Goal: Information Seeking & Learning: Learn about a topic

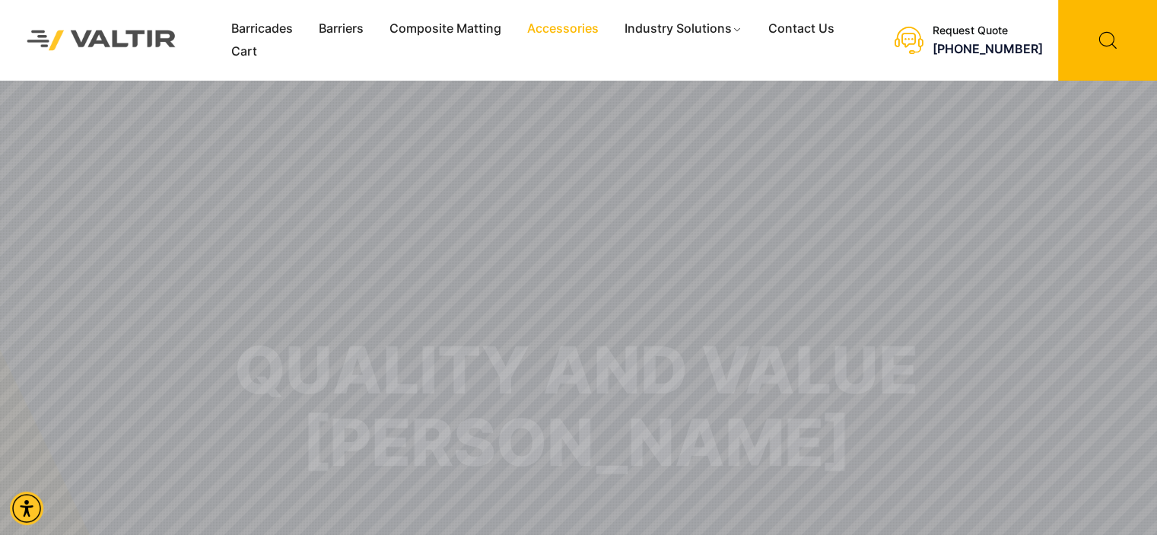
click at [539, 30] on link "Accessories" at bounding box center [562, 28] width 97 height 23
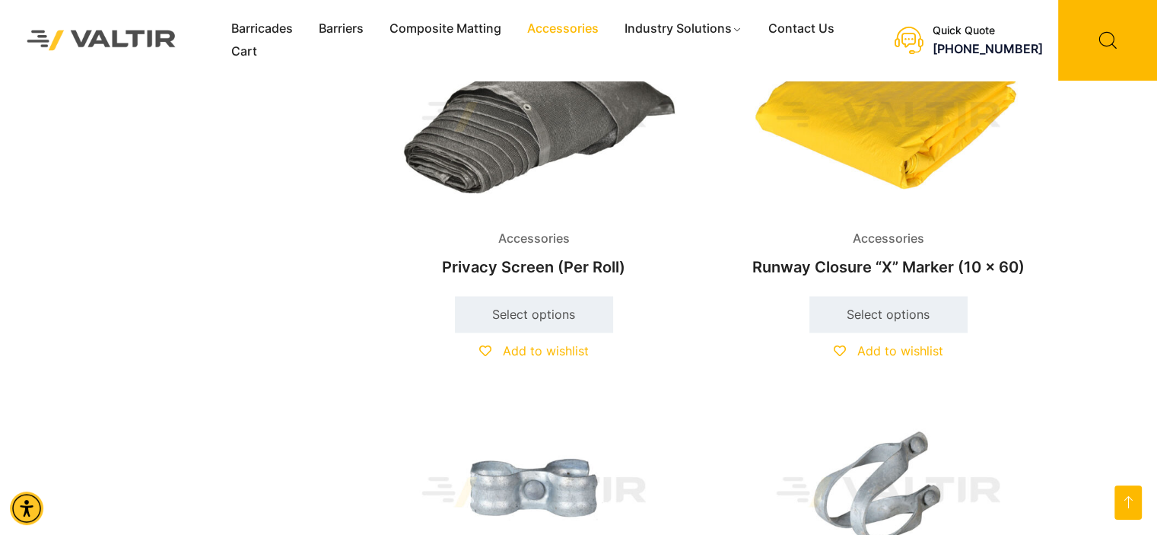
scroll to position [2358, 0]
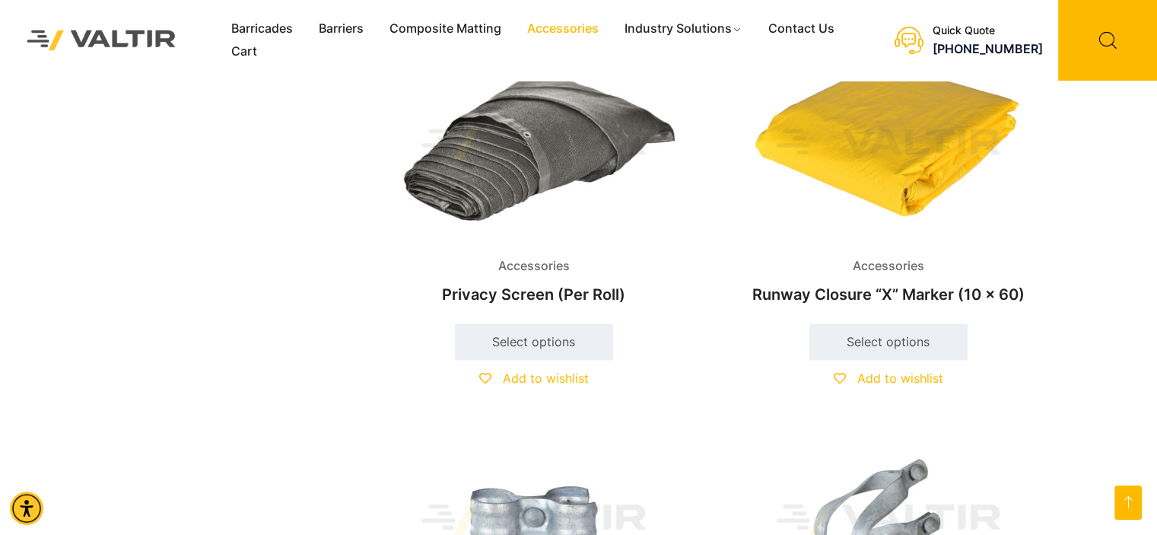
click at [834, 171] on img at bounding box center [888, 144] width 329 height 197
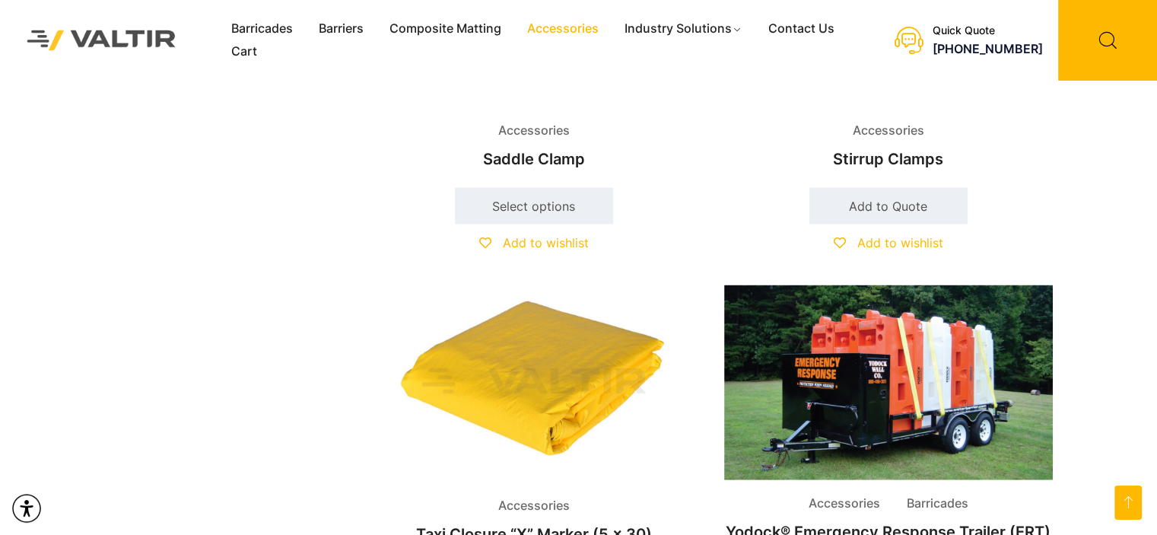
scroll to position [2967, 0]
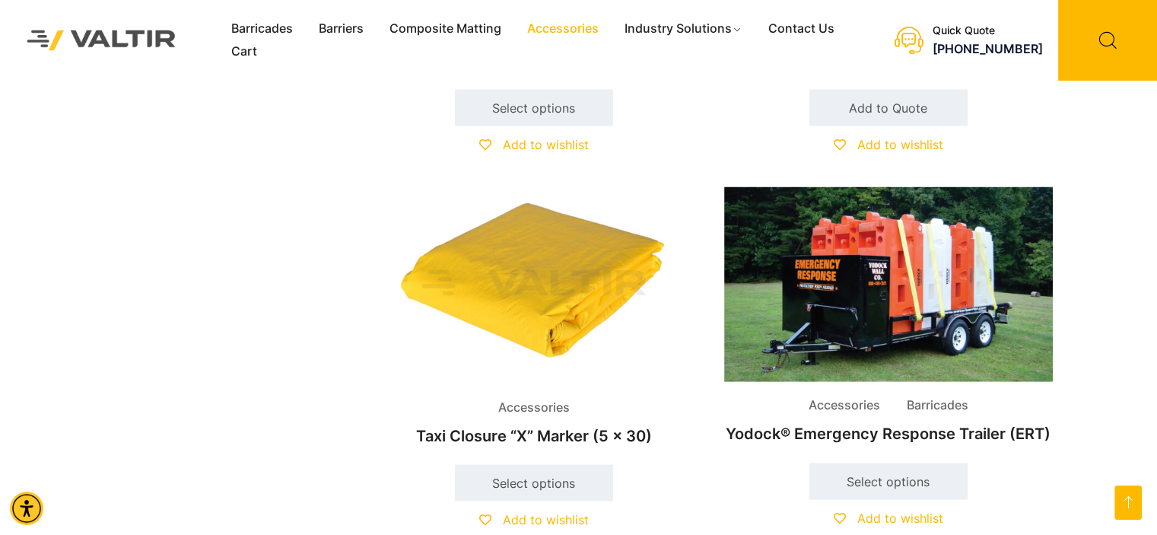
click at [493, 297] on img at bounding box center [534, 285] width 329 height 197
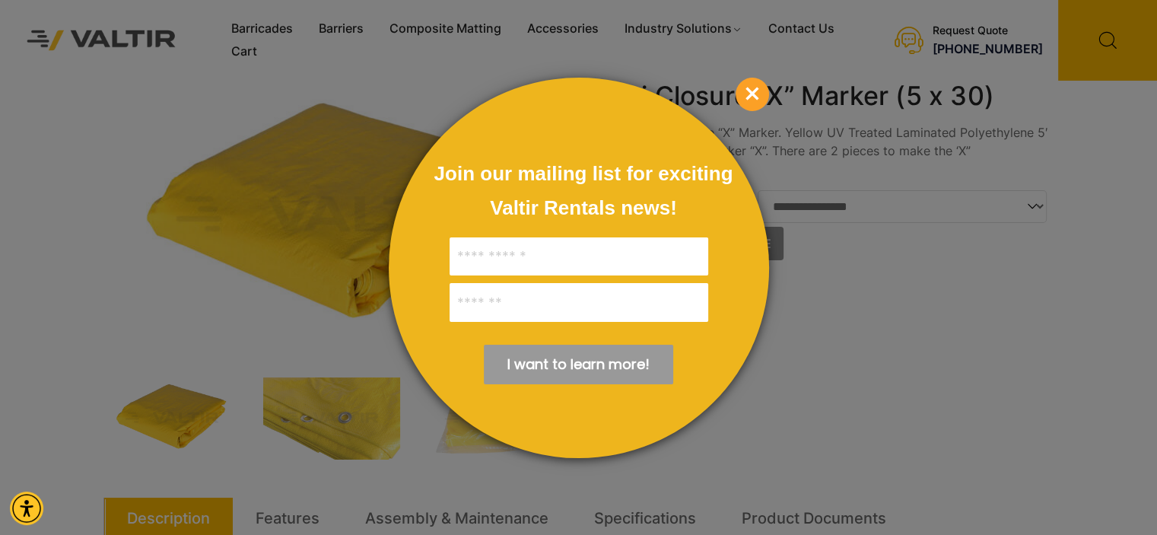
click at [736, 95] on div "Join our mailing list for exciting Valtir Rentals ​news! I want to learn more! …" at bounding box center [579, 268] width 380 height 380
click at [755, 94] on span "×" at bounding box center [752, 94] width 33 height 33
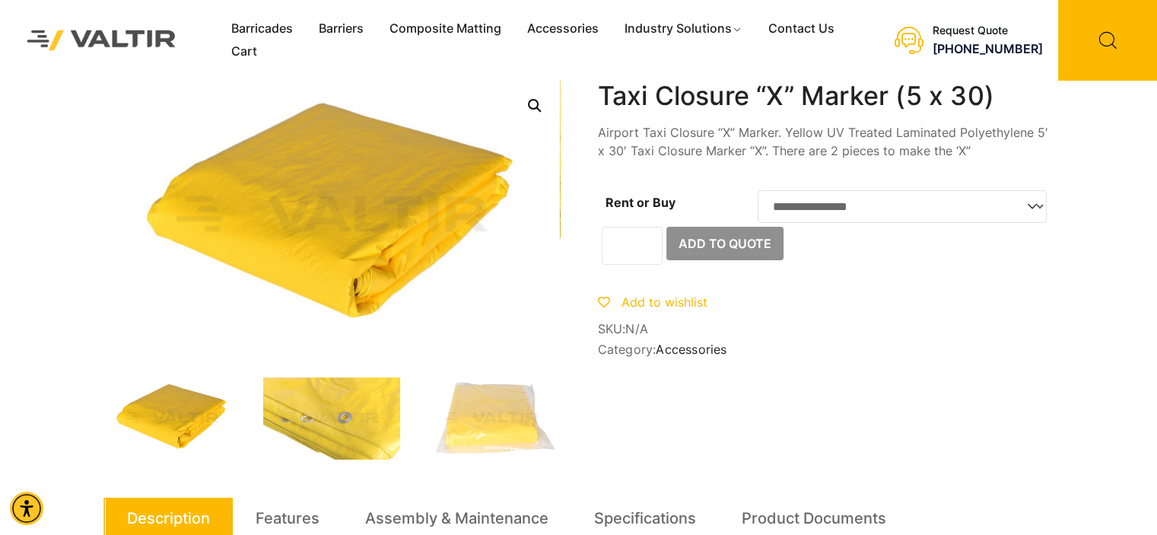
click at [851, 202] on select "**********" at bounding box center [902, 206] width 289 height 33
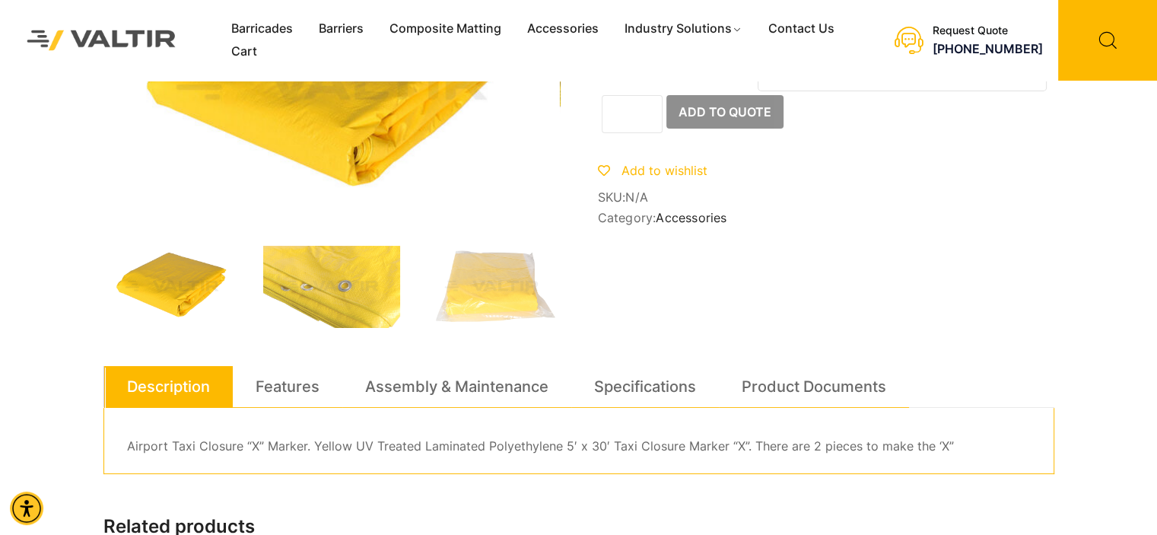
scroll to position [152, 0]
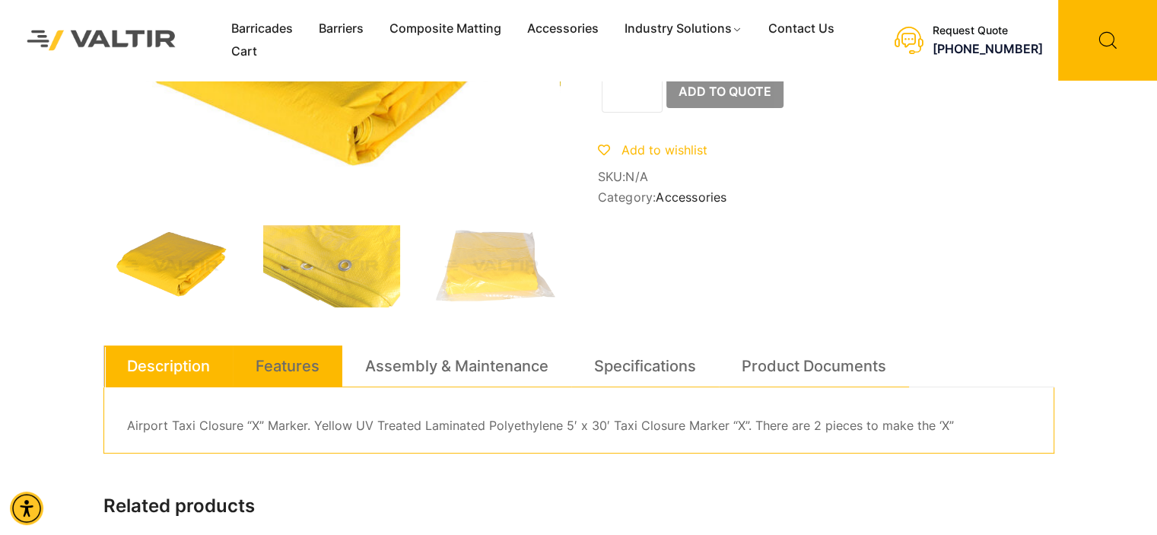
click at [308, 368] on link "Features" at bounding box center [288, 365] width 64 height 41
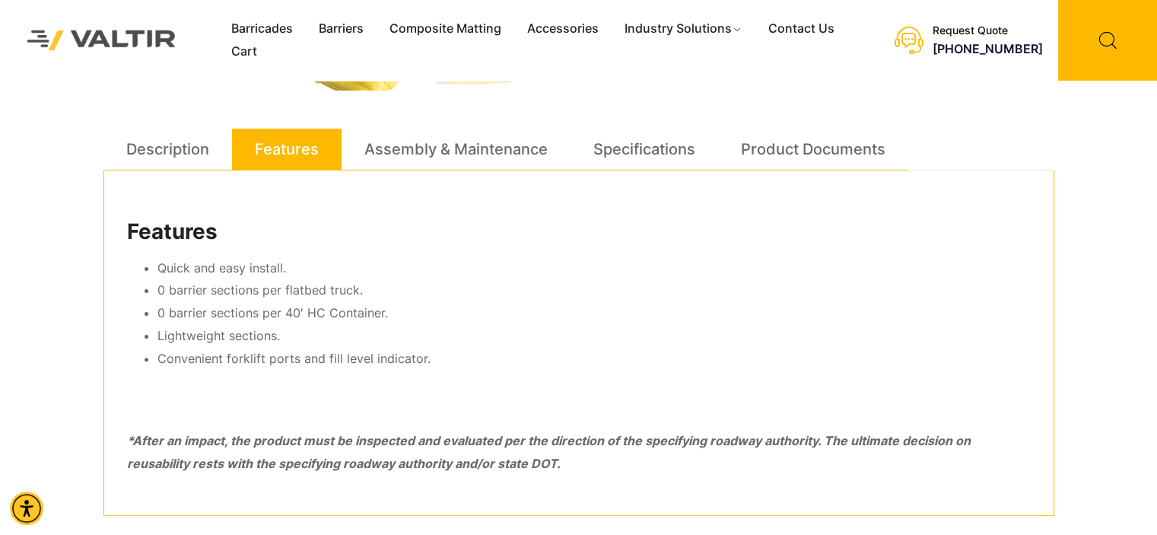
scroll to position [380, 0]
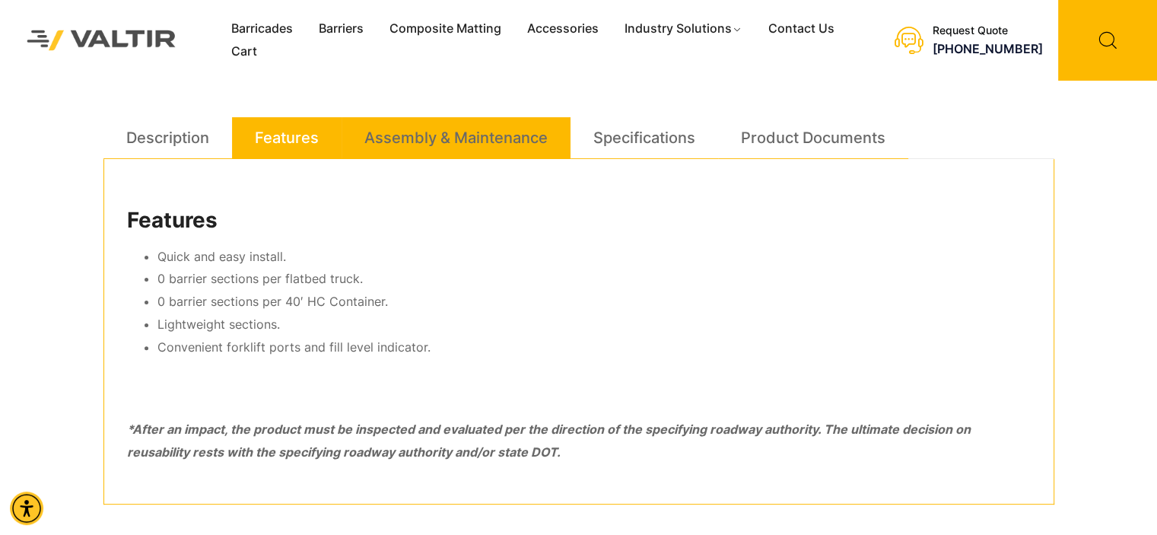
click at [552, 136] on li "Assembly & Maintenance" at bounding box center [456, 138] width 229 height 42
click at [488, 151] on link "Assembly & Maintenance" at bounding box center [455, 137] width 183 height 41
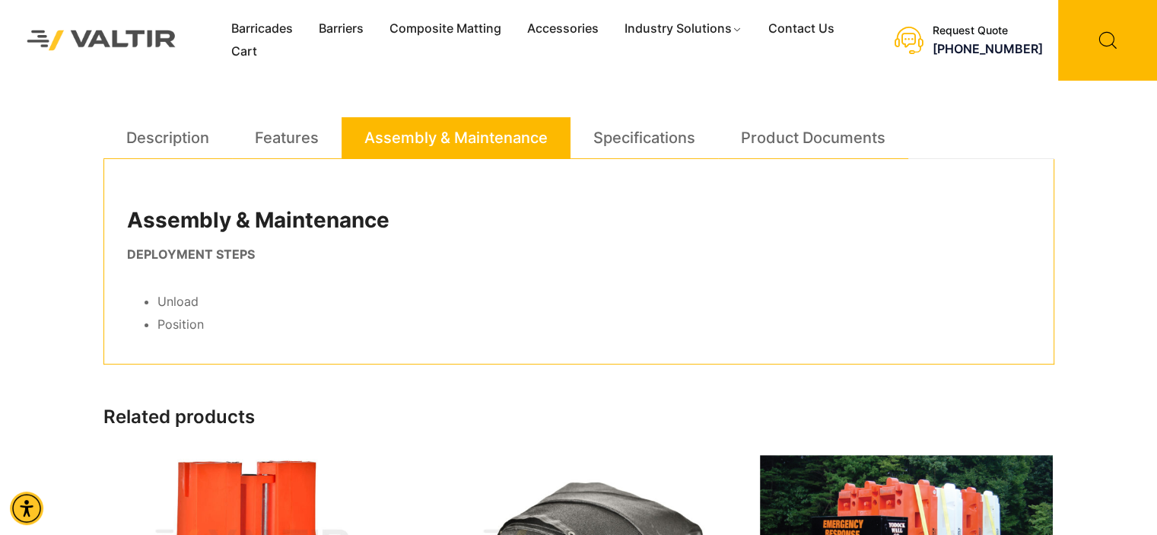
click at [657, 169] on div "Assembly & Maintenance DEPLOYMENT STEPS Unload Position" at bounding box center [578, 261] width 951 height 205
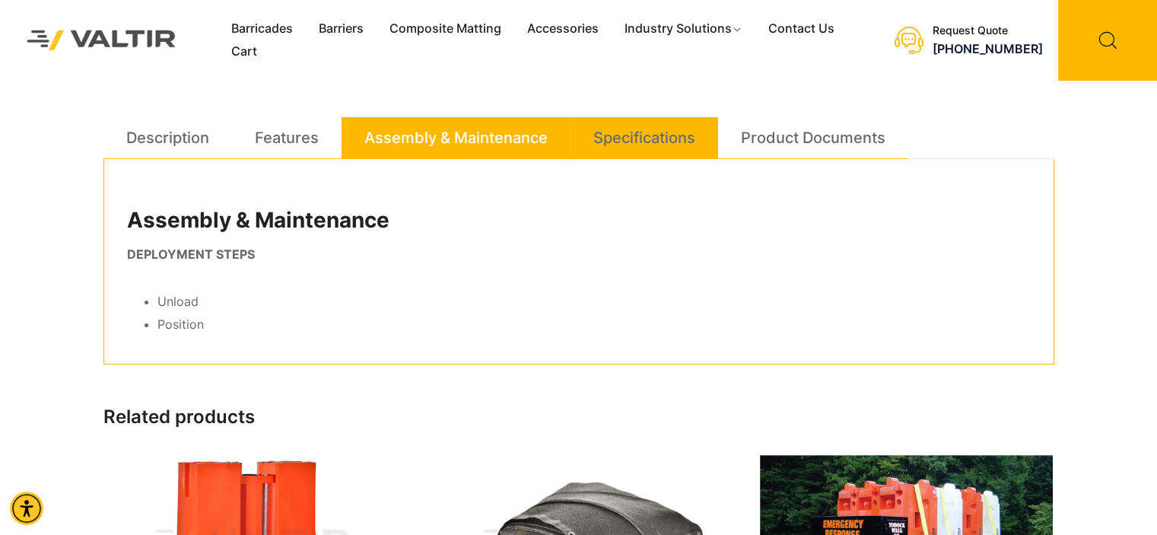
click at [653, 138] on link "Specifications" at bounding box center [644, 137] width 102 height 41
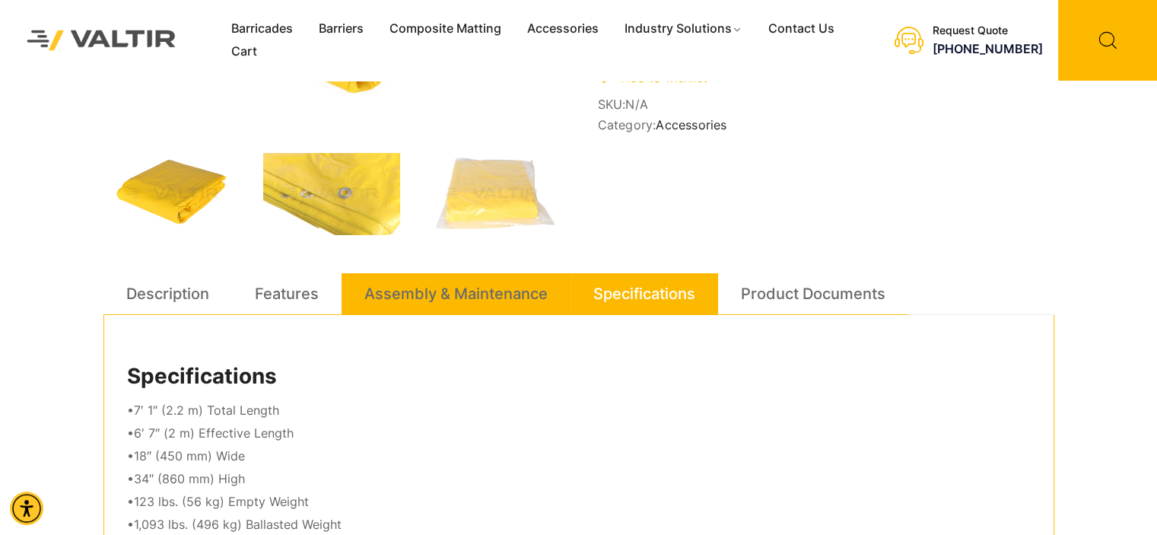
scroll to position [152, 0]
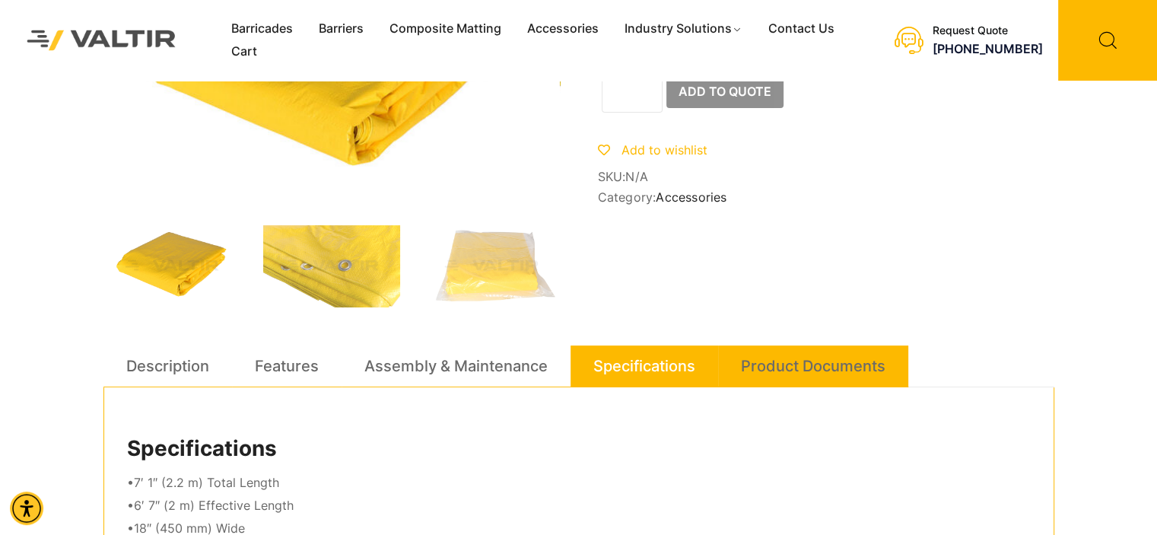
click at [853, 366] on link "Product Documents" at bounding box center [813, 365] width 145 height 41
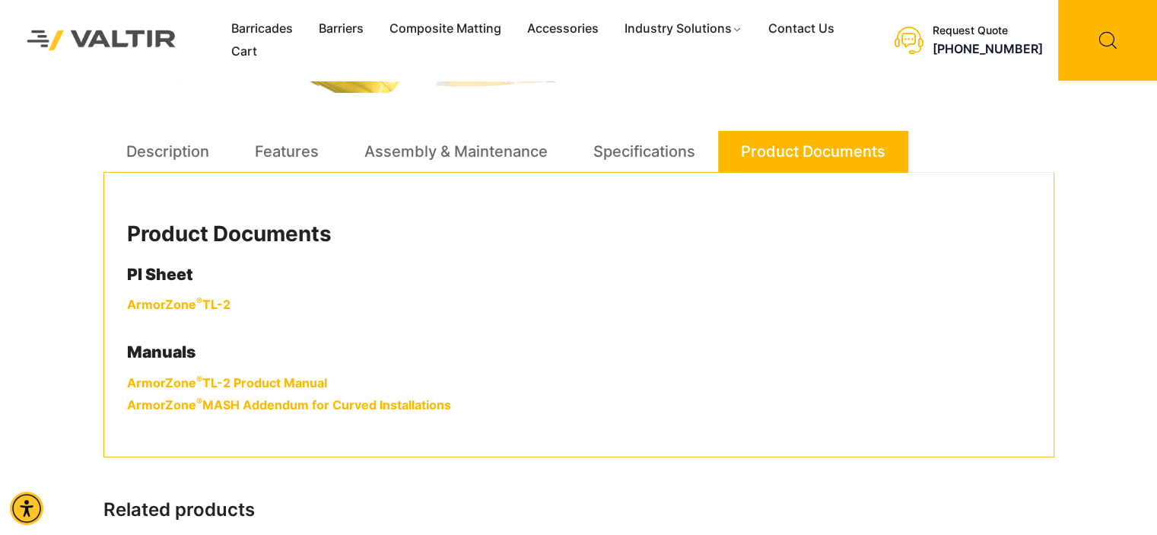
scroll to position [380, 0]
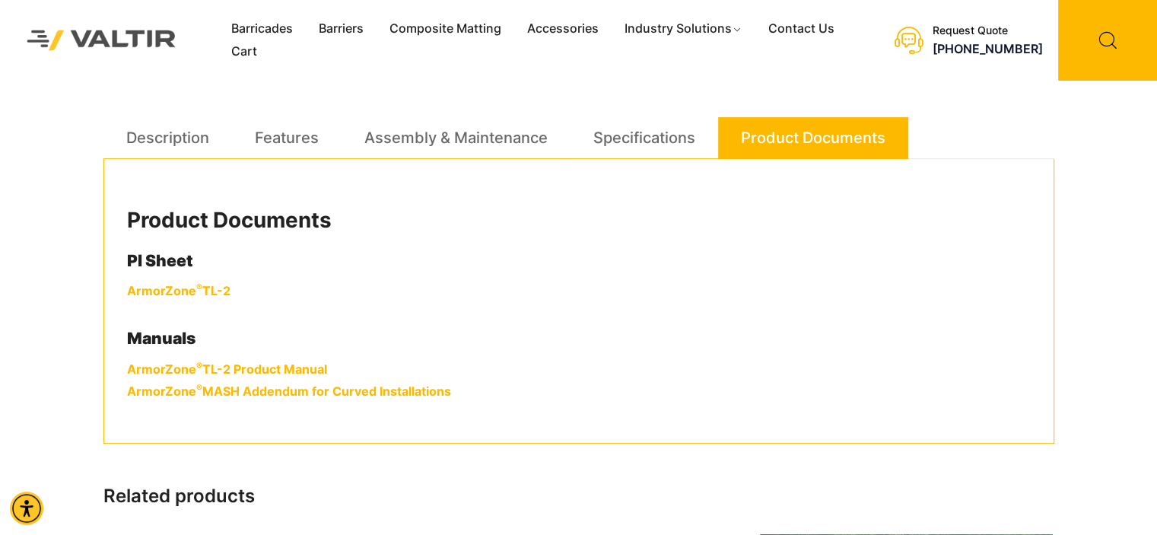
click at [218, 289] on link "ArmorZone ® TL-2" at bounding box center [178, 290] width 103 height 15
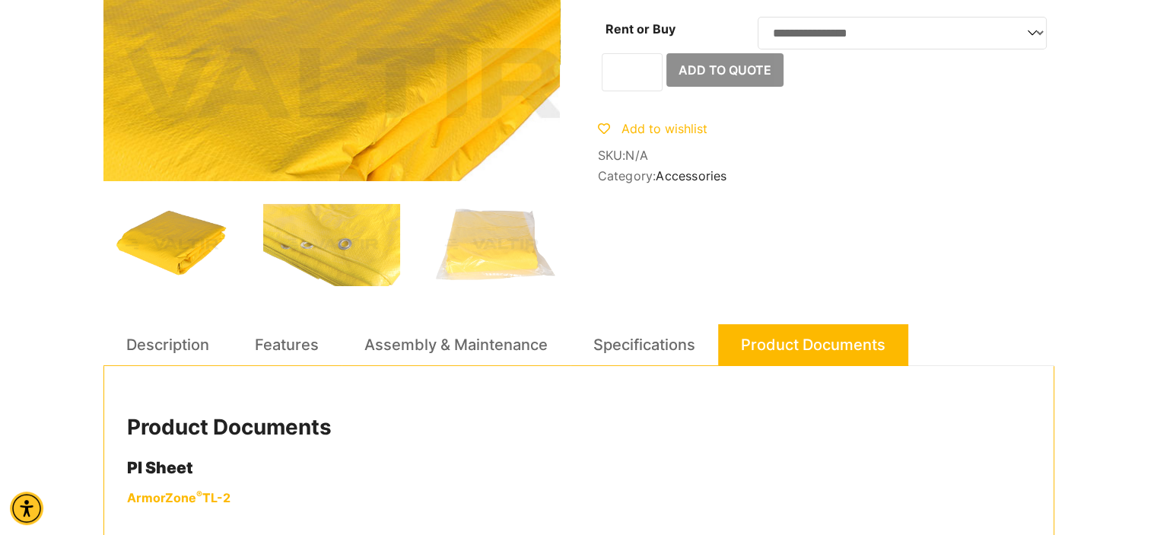
scroll to position [0, 0]
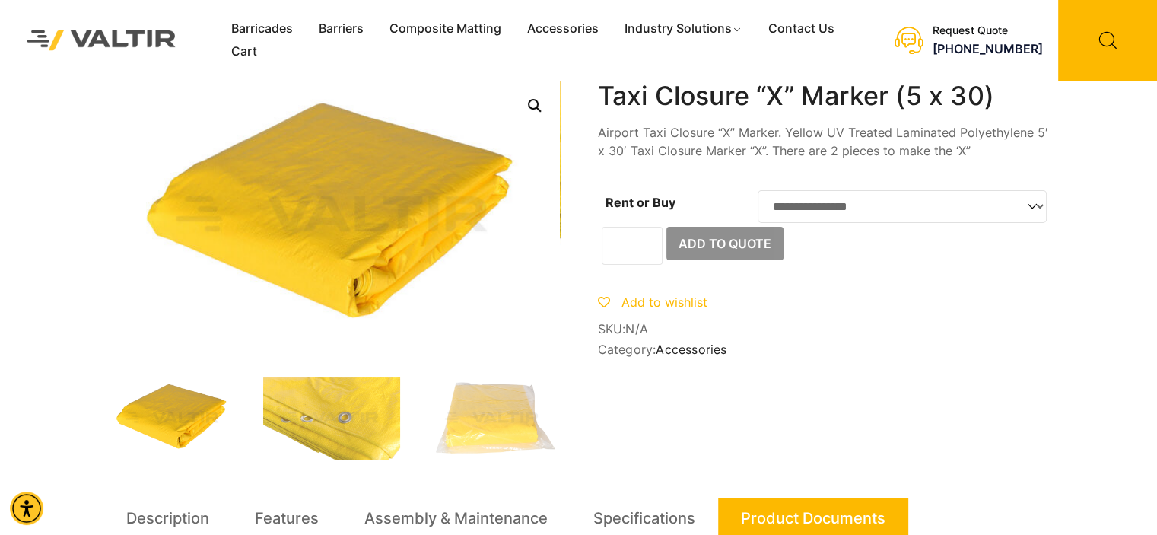
click at [838, 221] on select "**********" at bounding box center [902, 206] width 289 height 33
click at [520, 424] on img at bounding box center [491, 418] width 137 height 82
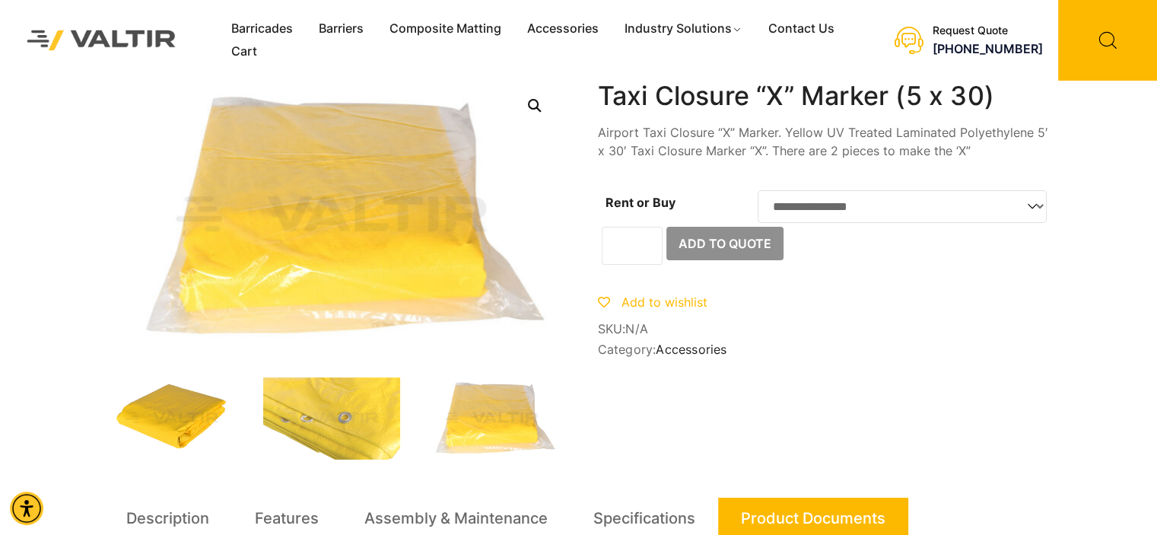
click at [164, 420] on img at bounding box center [171, 418] width 137 height 82
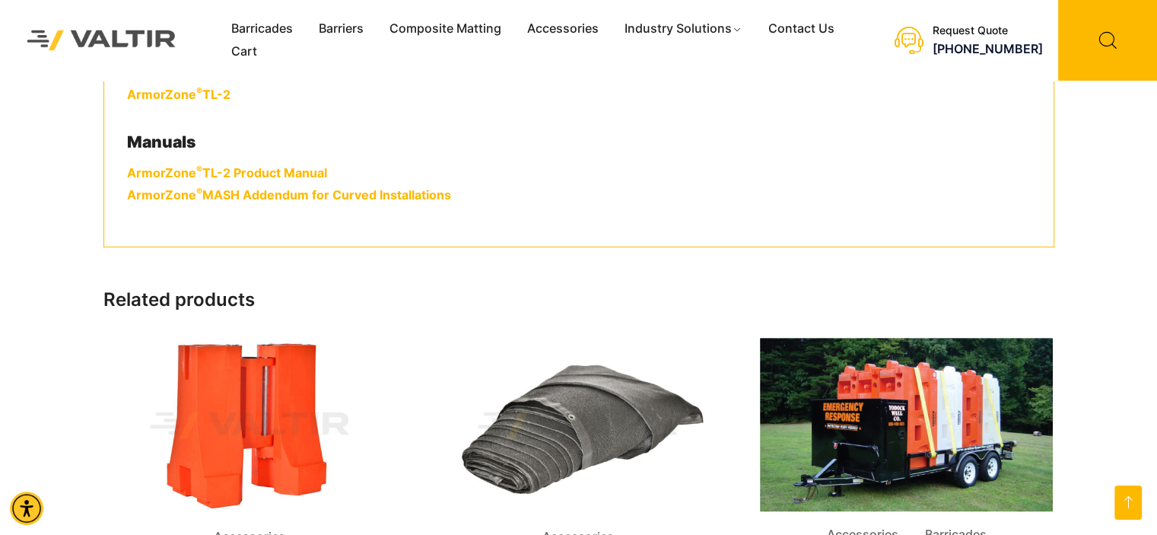
scroll to position [370, 0]
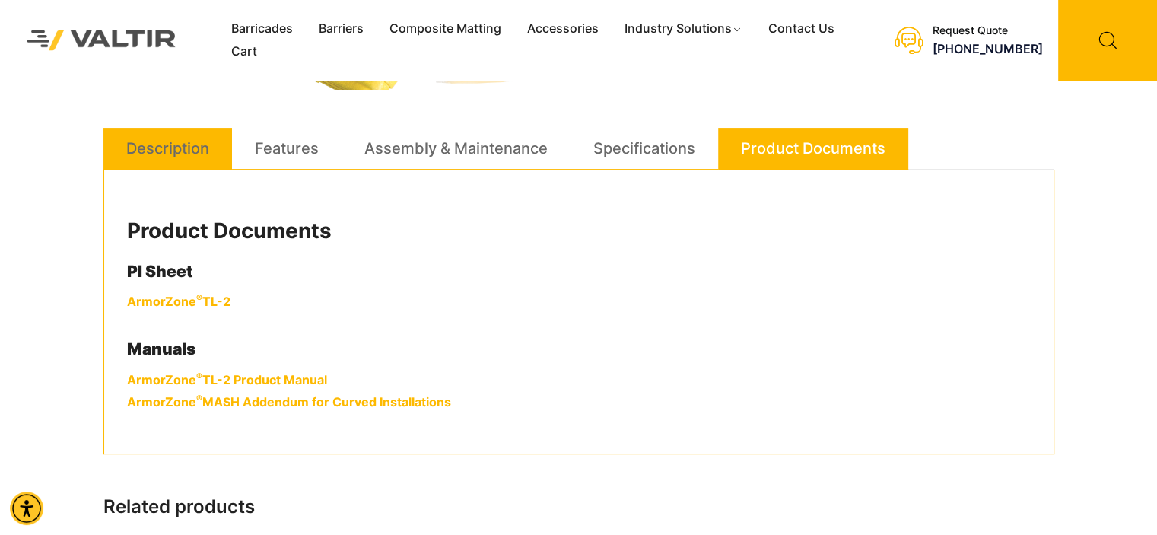
click at [158, 142] on link "Description" at bounding box center [167, 148] width 83 height 41
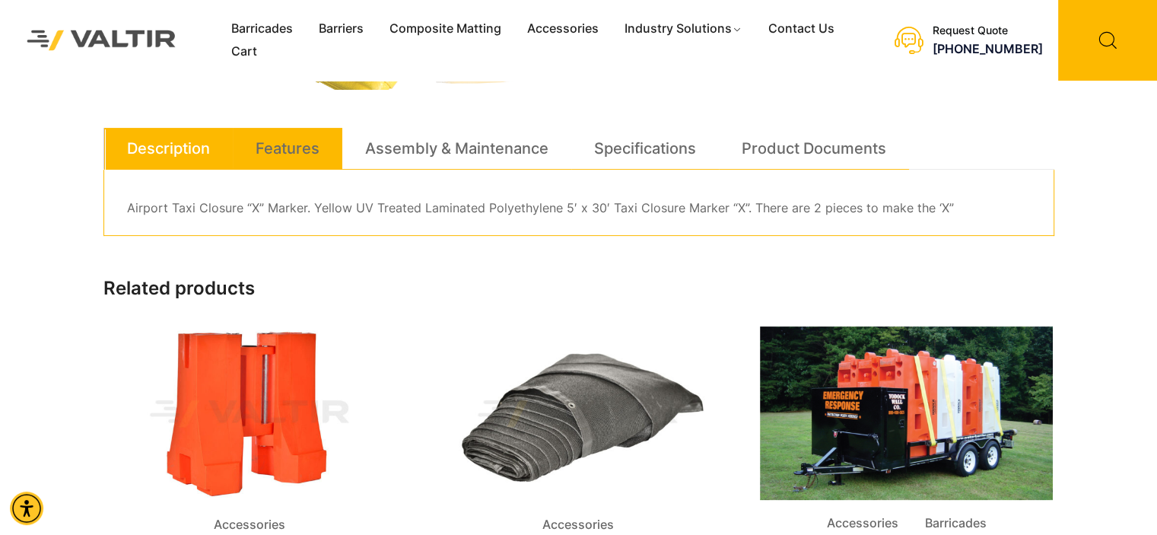
click at [260, 150] on link "Features" at bounding box center [288, 148] width 64 height 41
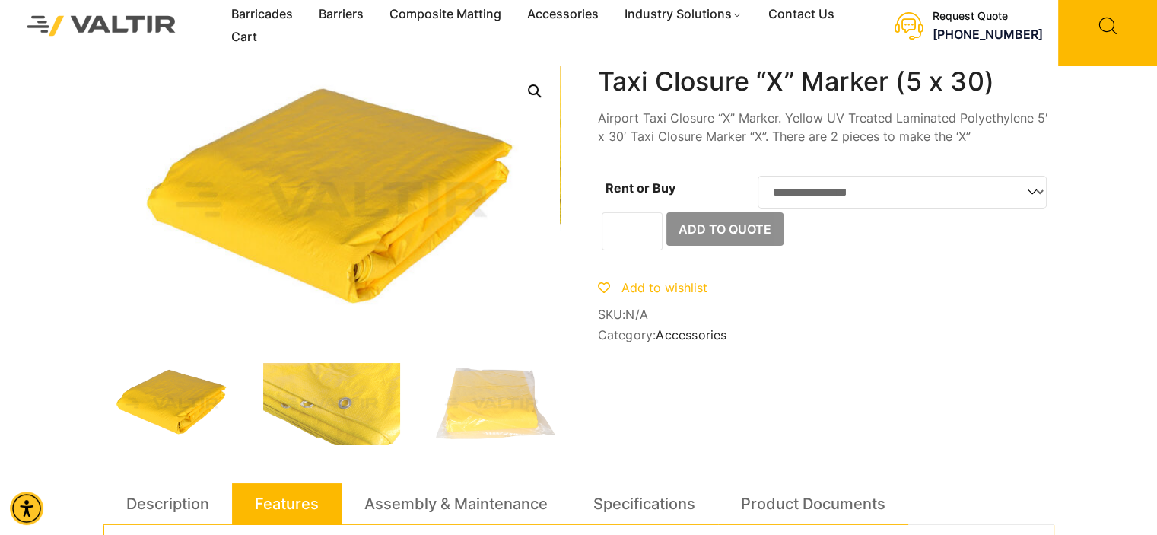
scroll to position [0, 0]
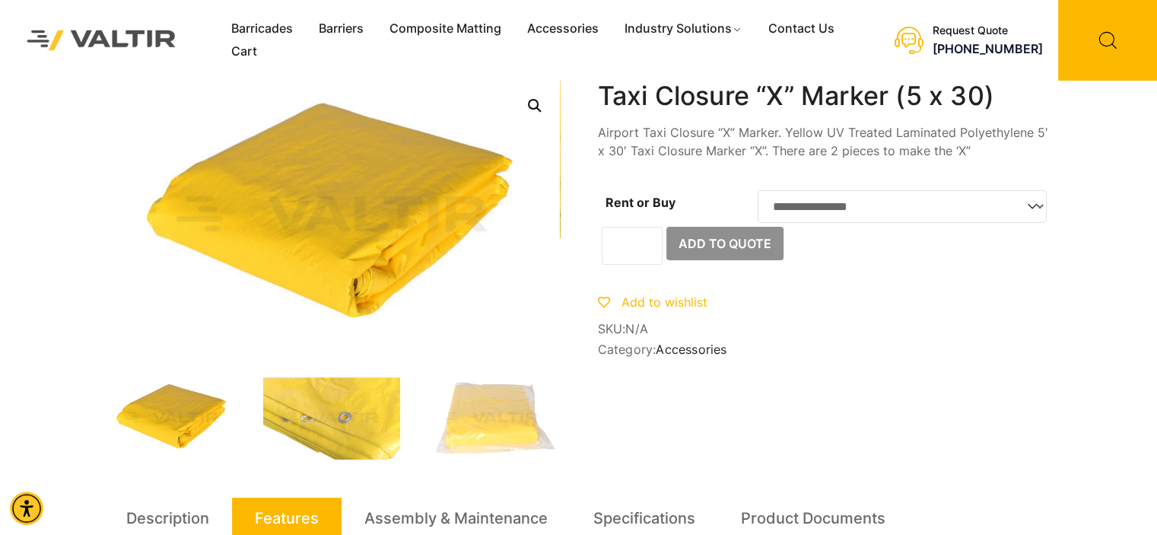
click at [851, 211] on select "**********" at bounding box center [902, 206] width 289 height 33
click at [846, 211] on select "**********" at bounding box center [902, 206] width 289 height 33
click at [488, 445] on img at bounding box center [491, 418] width 137 height 82
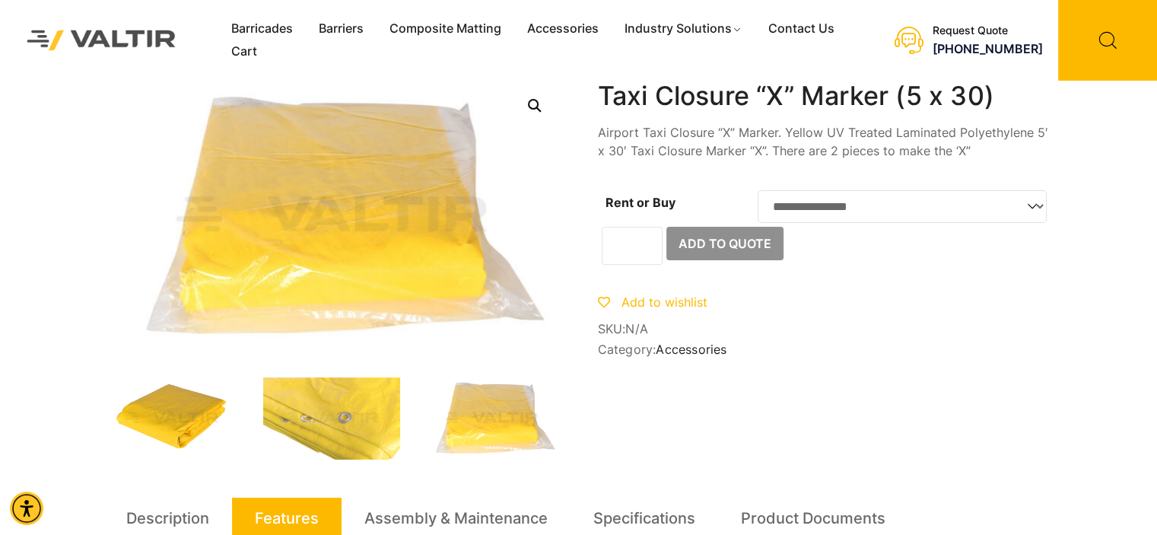
click at [166, 402] on img at bounding box center [171, 418] width 137 height 82
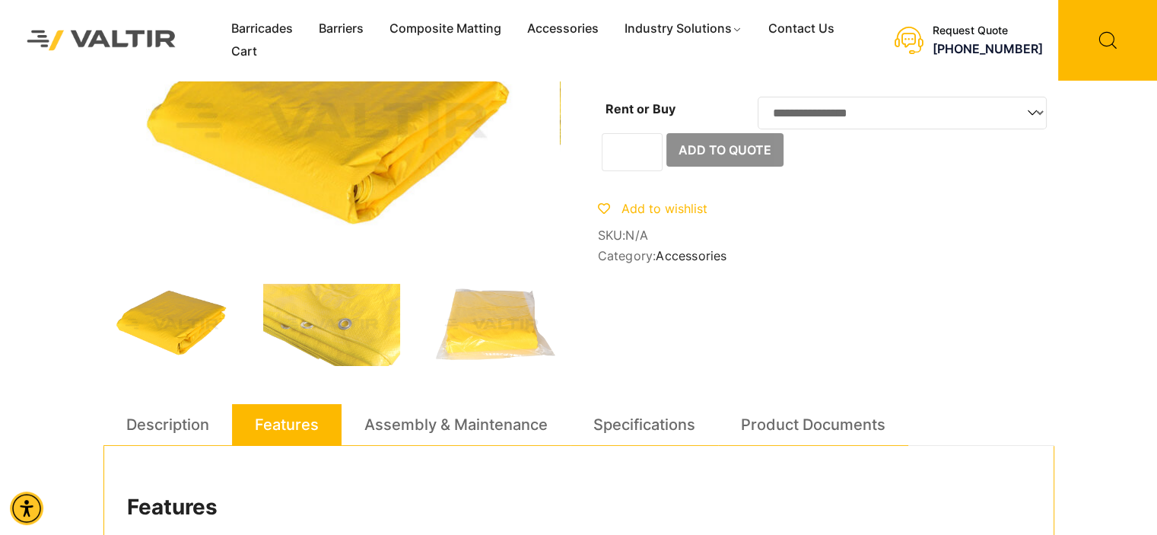
scroll to position [152, 0]
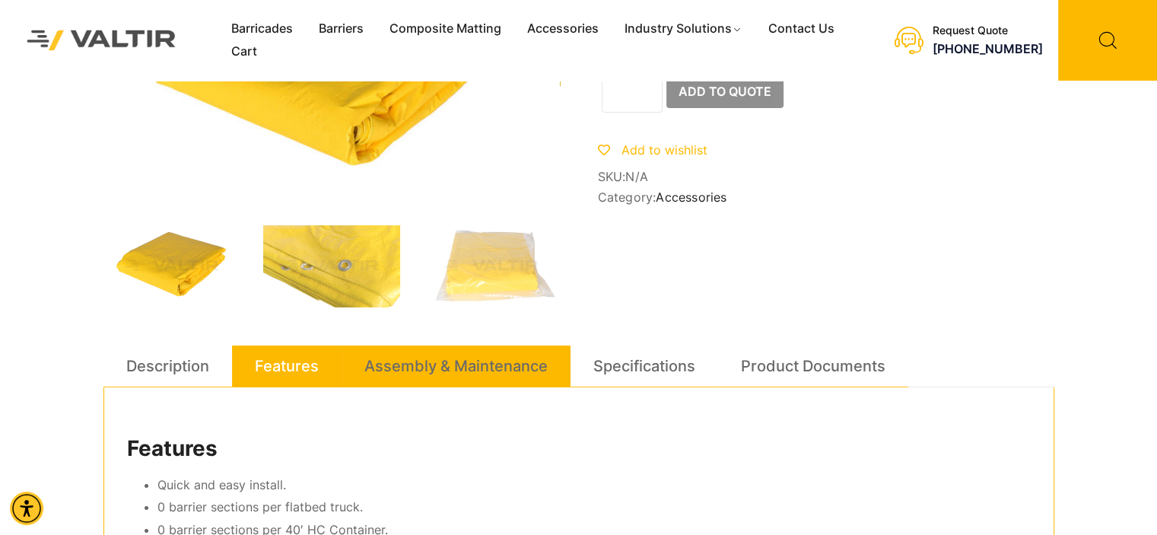
click at [431, 348] on link "Assembly & Maintenance" at bounding box center [455, 365] width 183 height 41
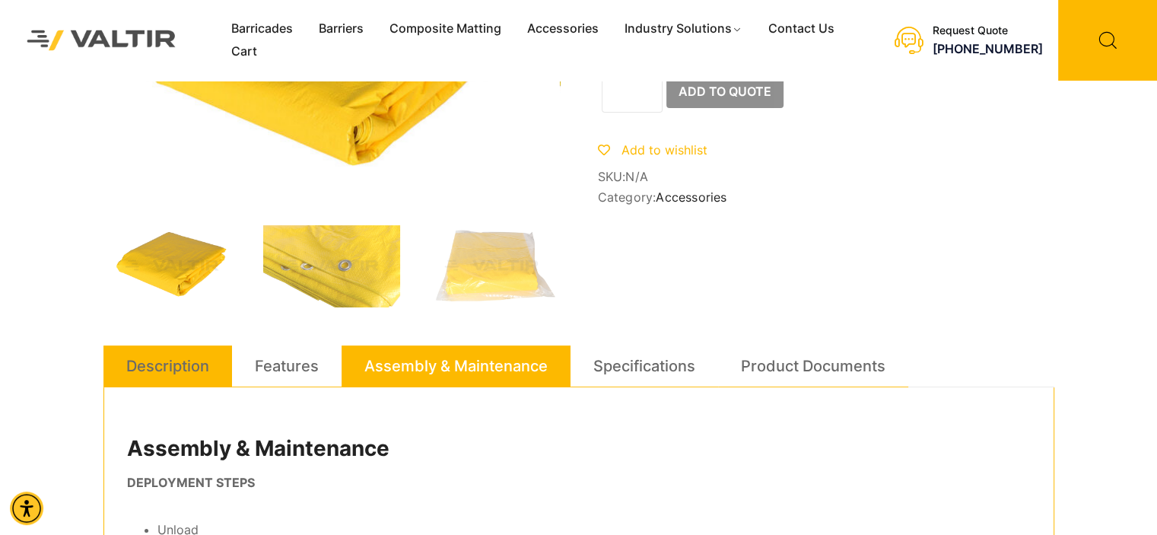
click at [153, 355] on link "Description" at bounding box center [167, 365] width 83 height 41
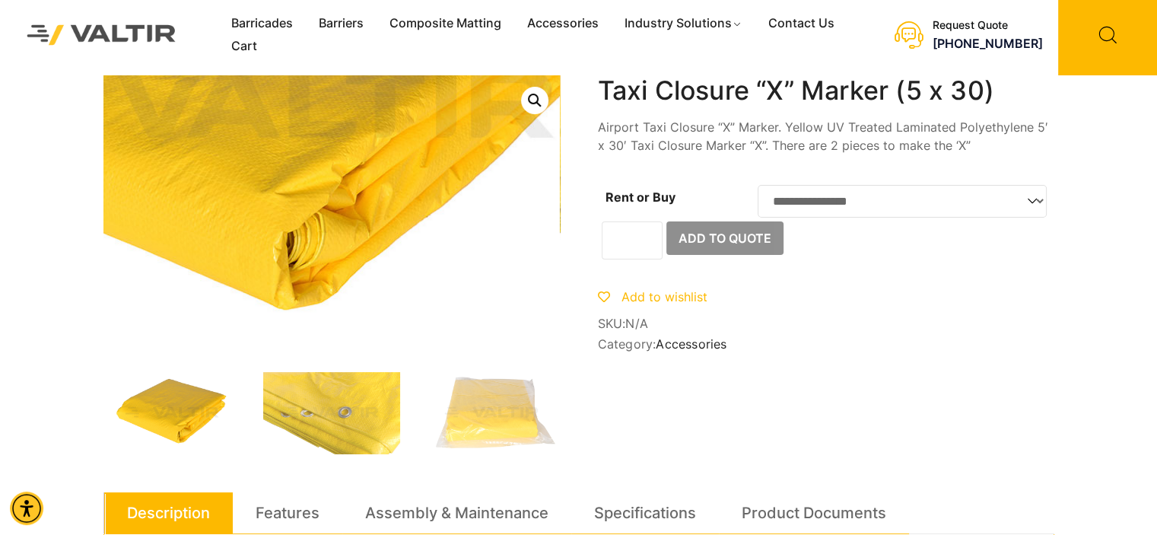
scroll to position [0, 0]
